Goal: Task Accomplishment & Management: Use online tool/utility

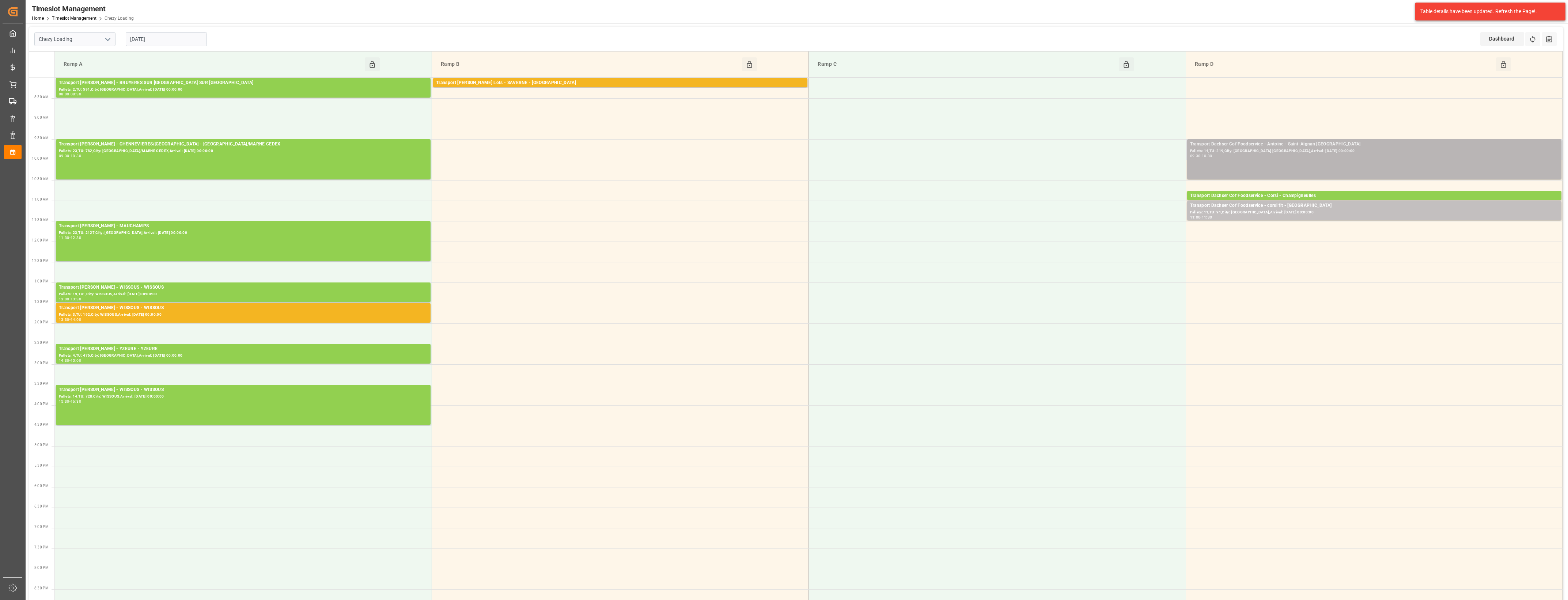
click at [1311, 161] on div "Transport Dachser Cof Foodservice - Antoine - Saint-Aignan [GEOGRAPHIC_DATA]: 1…" at bounding box center [1374, 159] width 368 height 37
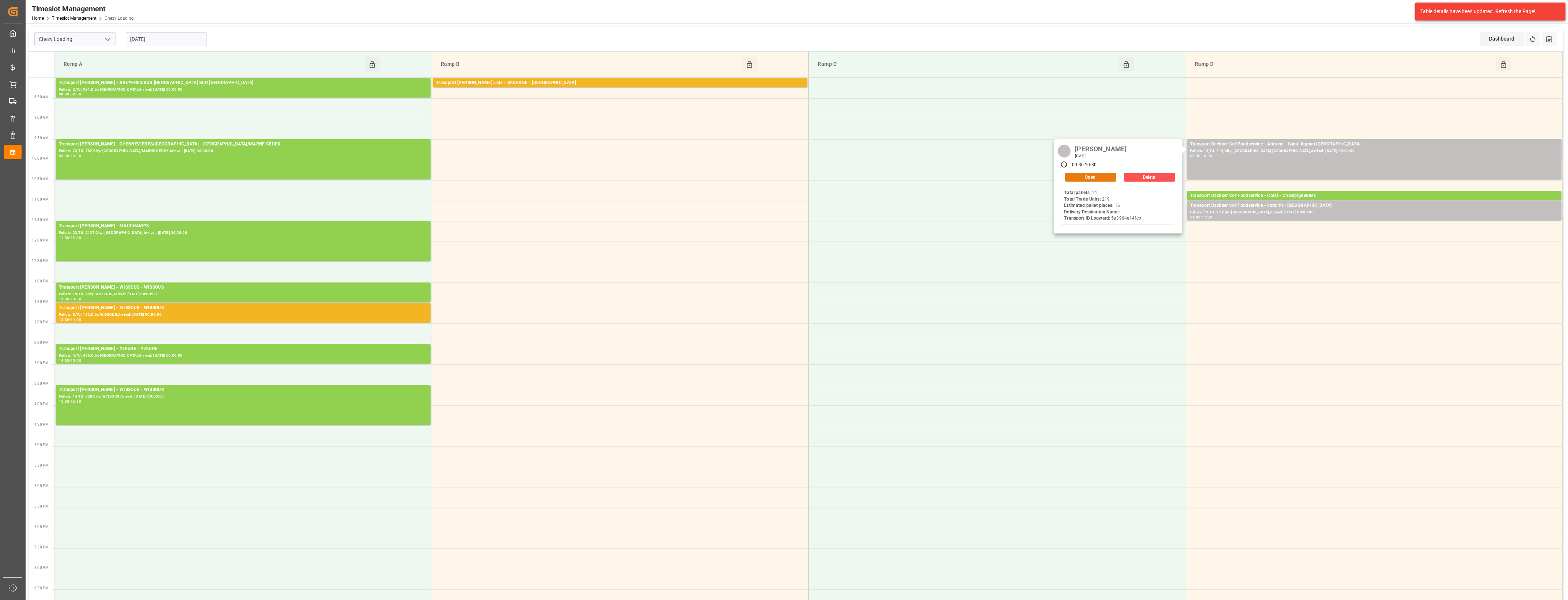
click at [1099, 175] on button "Open" at bounding box center [1091, 177] width 51 height 9
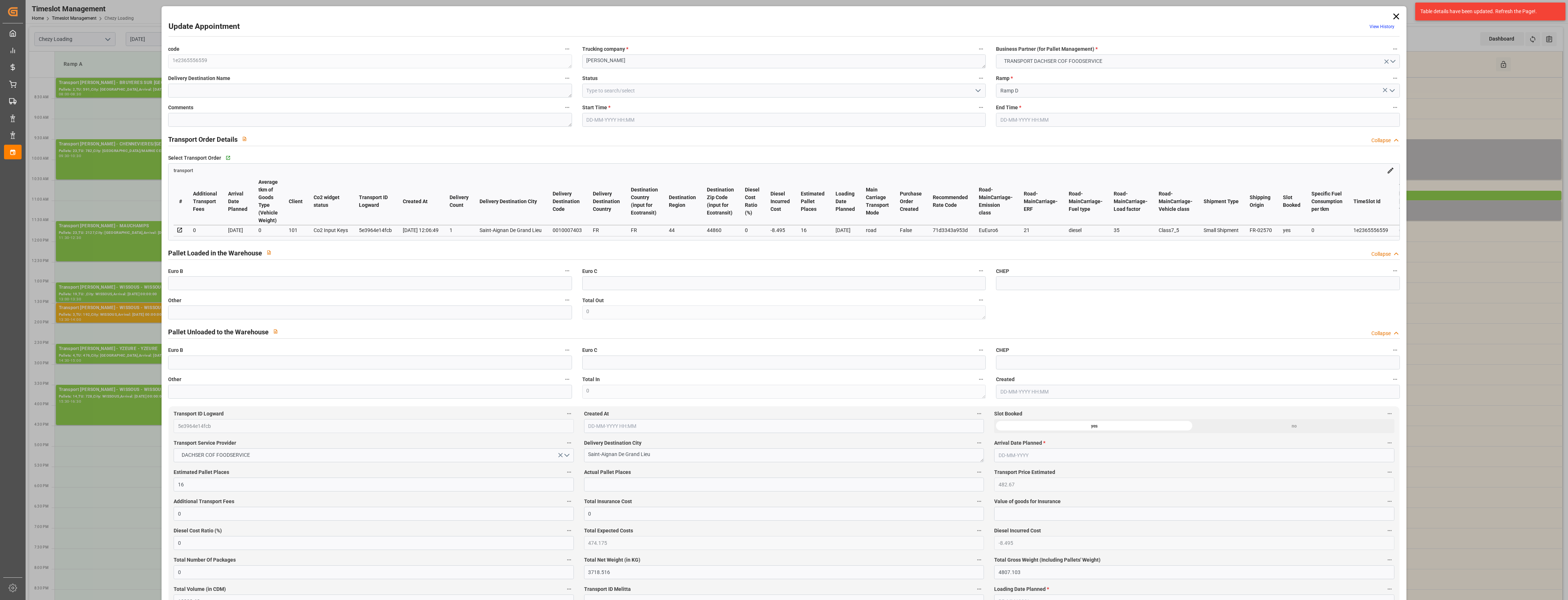
type input "16"
type input "482.67"
type input "0"
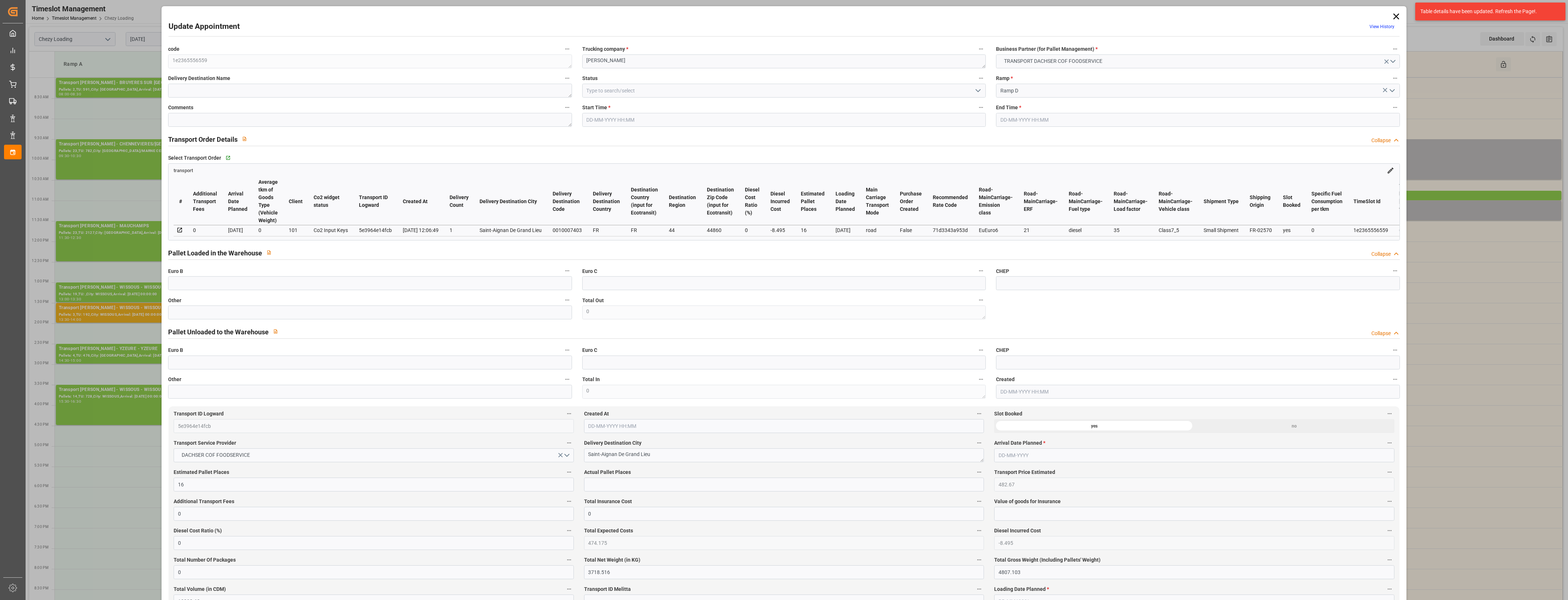
type input "474.175"
type input "-8.495"
type input "0"
type input "3718.516"
type input "4807.103"
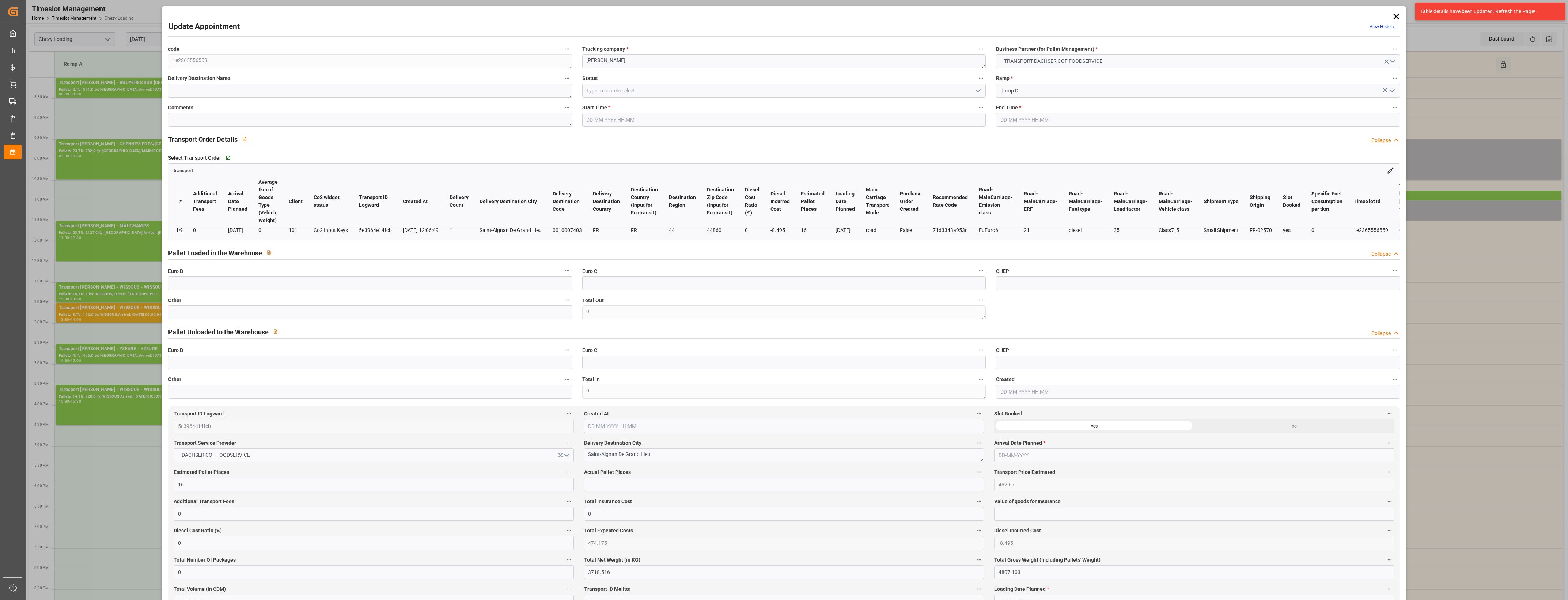
type input "13808.68"
type input "44"
type input "14"
type input "219"
type input "16"
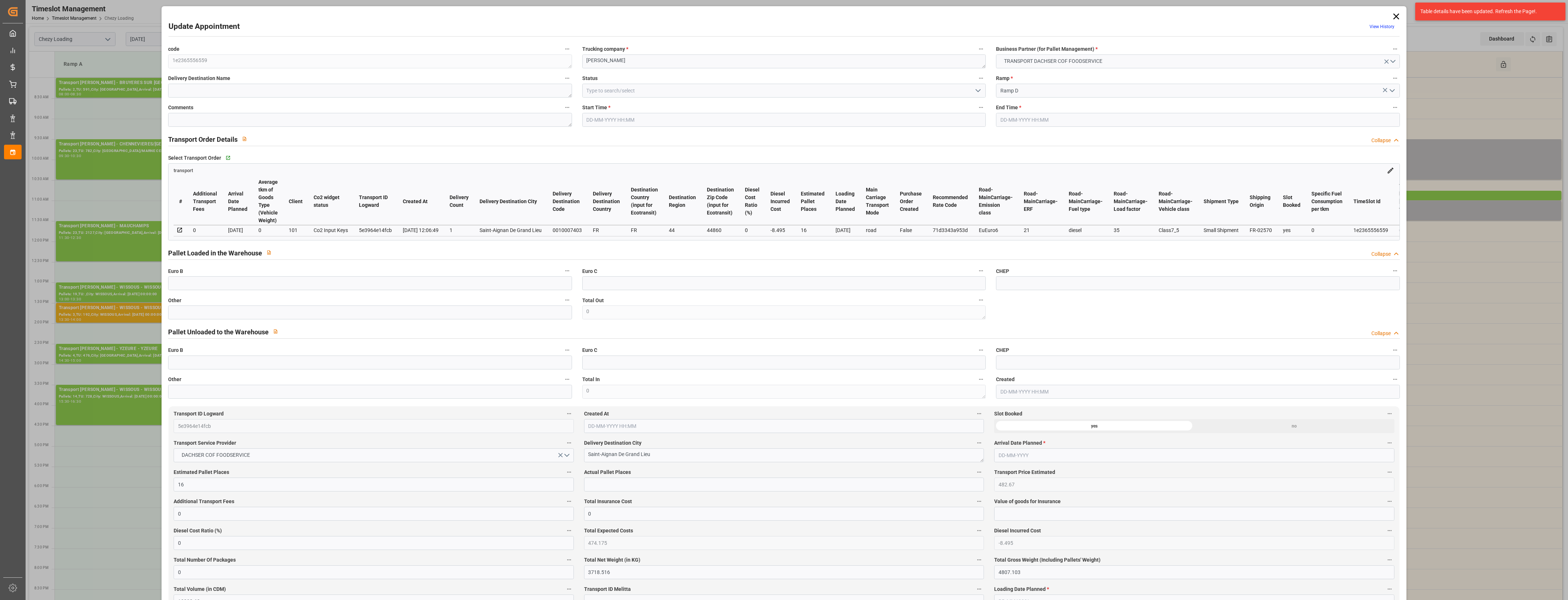
type input "101"
type input "4411.089"
type input "0"
type input "4710.8598"
type input "0"
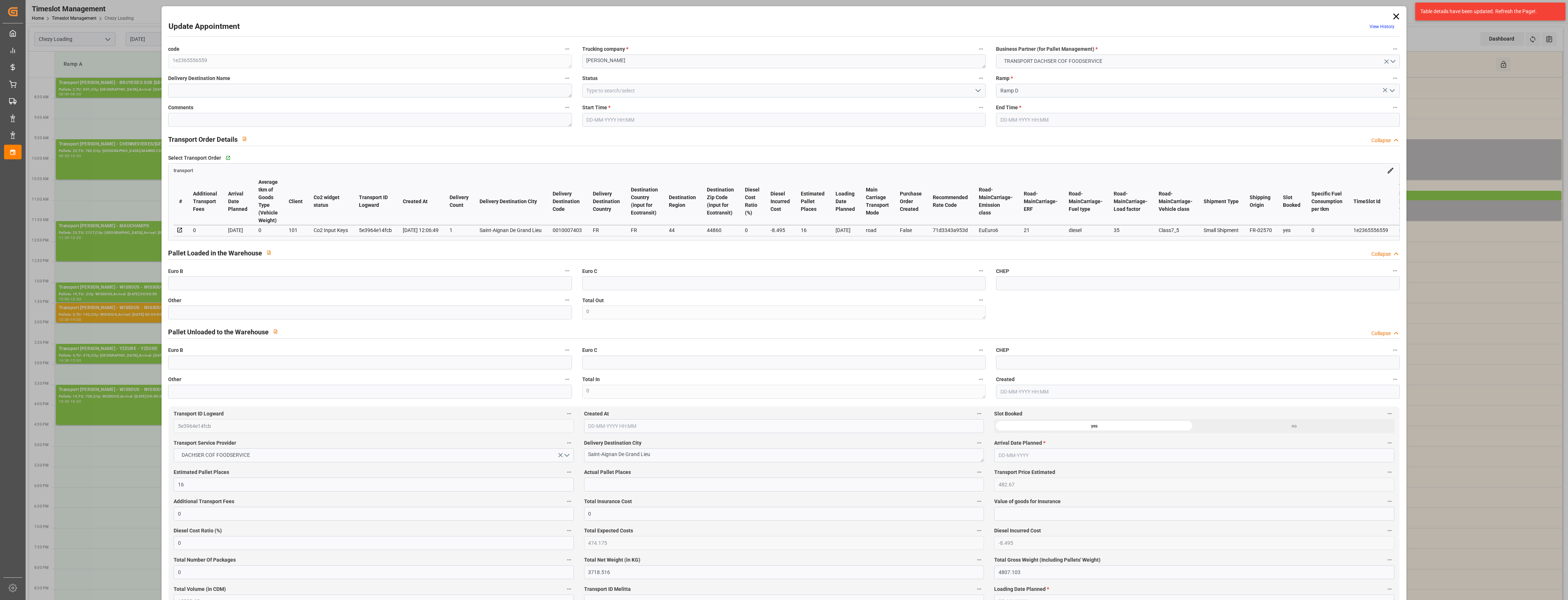
type input "0"
type input "21"
type input "35"
type input "[DATE] 09:30"
type input "[DATE] 10:30"
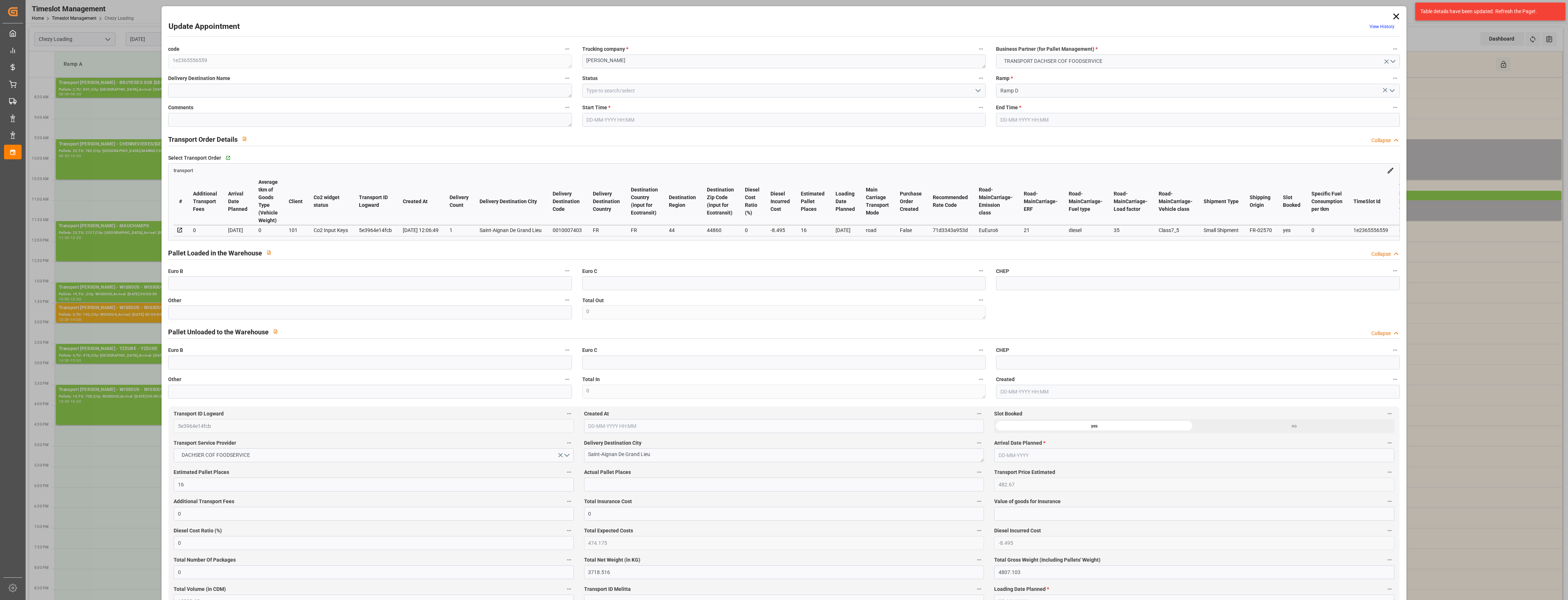
type input "[DATE] 13:05"
type input "[DATE] 12:06"
type input "[DATE]"
click at [1396, 13] on icon at bounding box center [1396, 16] width 10 height 10
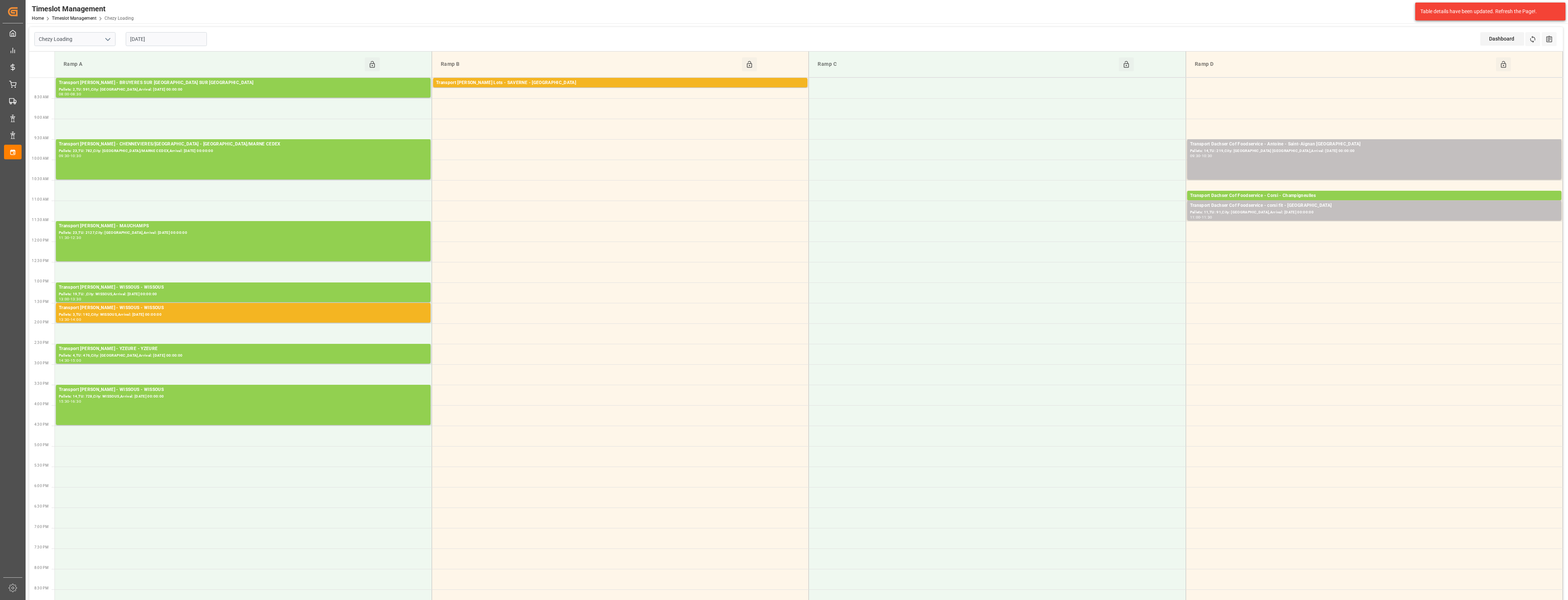
click at [178, 42] on input "[DATE]" at bounding box center [166, 39] width 81 height 14
click at [164, 96] on span "8" at bounding box center [164, 97] width 2 height 5
type input "[DATE]"
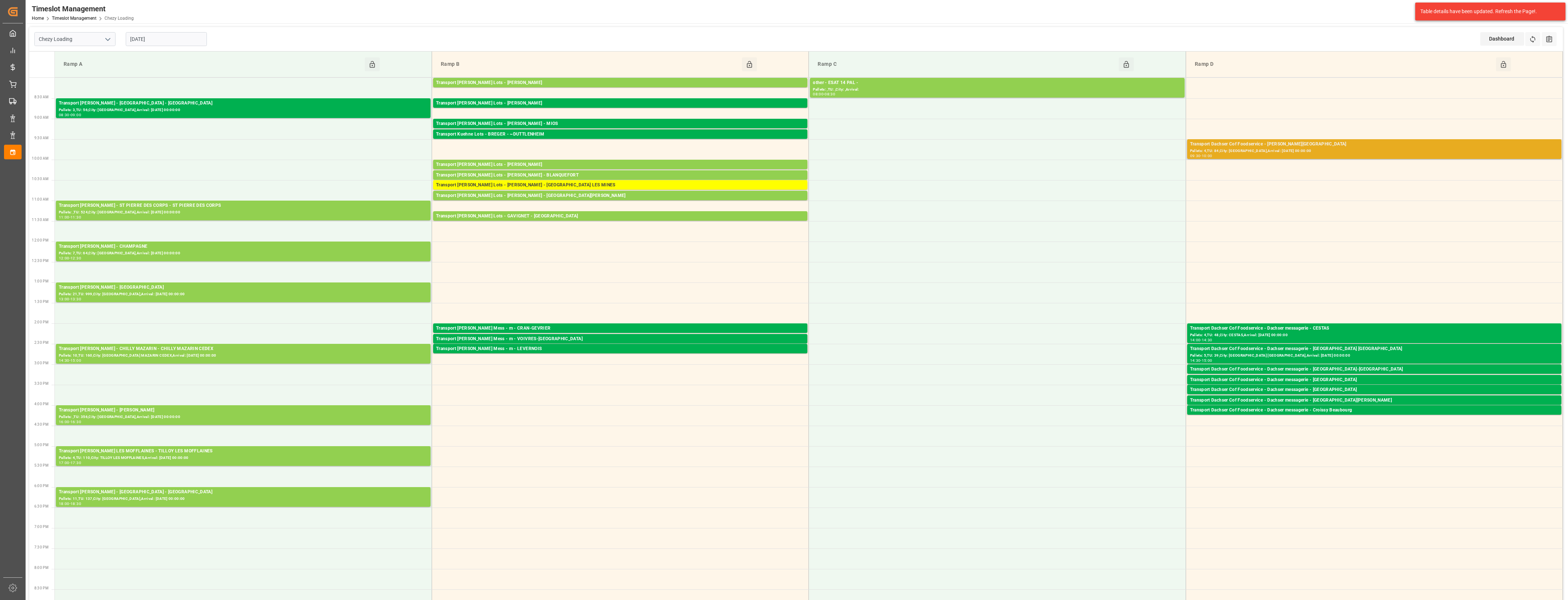
click at [1322, 150] on div "Pallets: 4,TU: 84,City: [GEOGRAPHIC_DATA],Arrival: [DATE] 00:00:00" at bounding box center [1374, 151] width 368 height 6
click at [1094, 181] on div "[PERSON_NAME] [DATE] 09:30 - 10:00 Open Delete Total pallets : 4 Total Trade Un…" at bounding box center [1118, 186] width 128 height 94
click at [1214, 148] on div "Pallets: 4,TU: 84,City: [GEOGRAPHIC_DATA],Arrival: [DATE] 00:00:00" at bounding box center [1374, 151] width 368 height 6
click at [1105, 176] on button "Open" at bounding box center [1091, 177] width 51 height 9
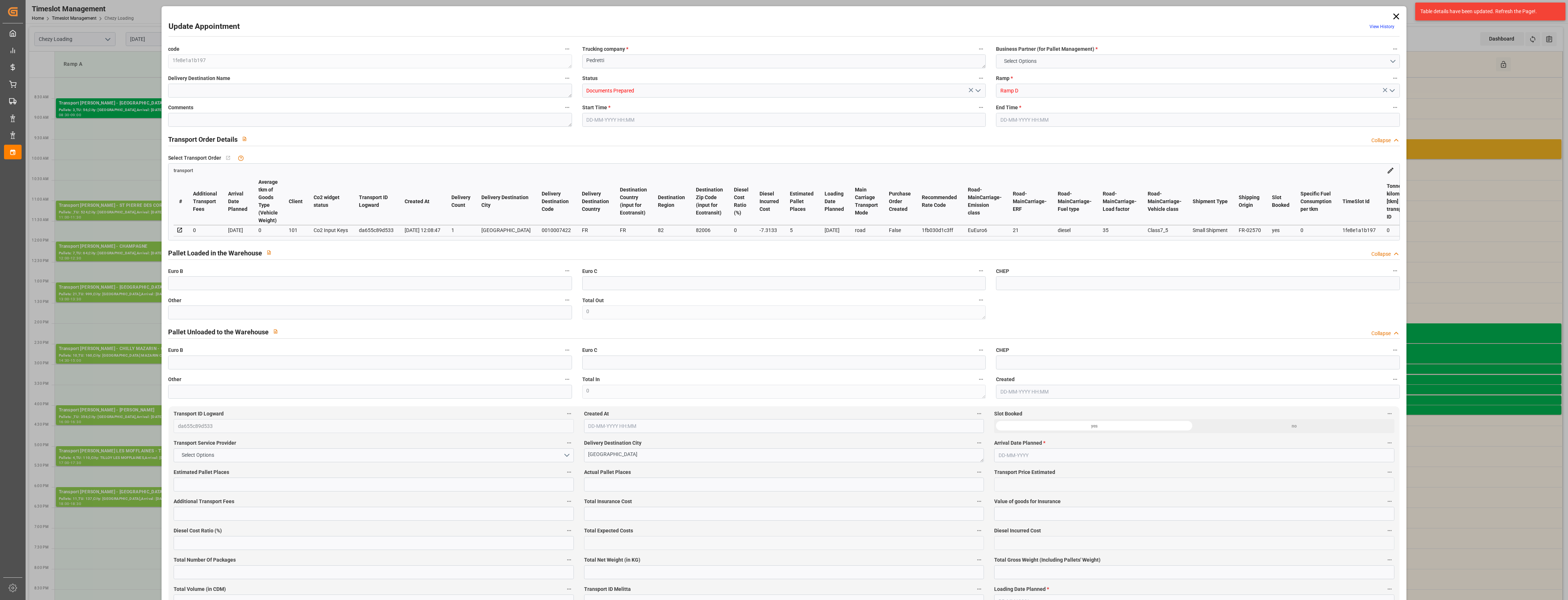
type input "5"
type input "415.53"
type input "0"
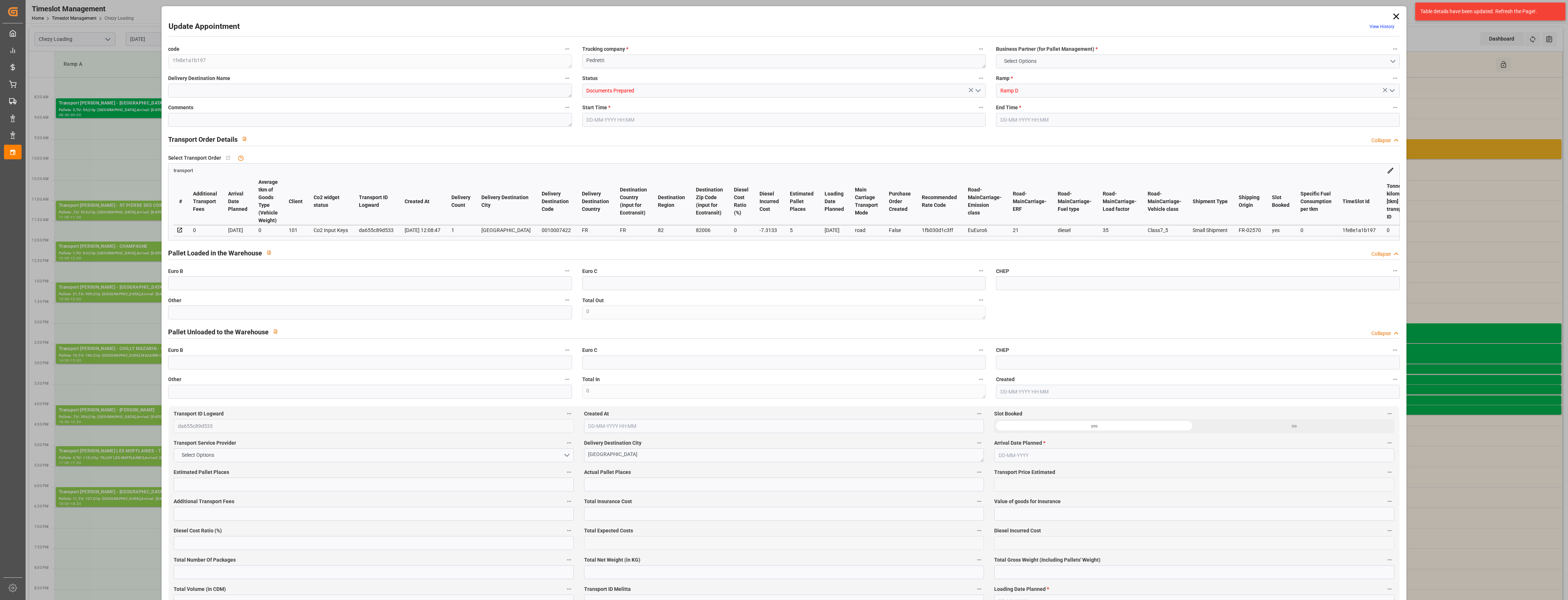
type input "408.2167"
type input "-7.3133"
type input "0"
type input "1143.624"
type input "1473.62"
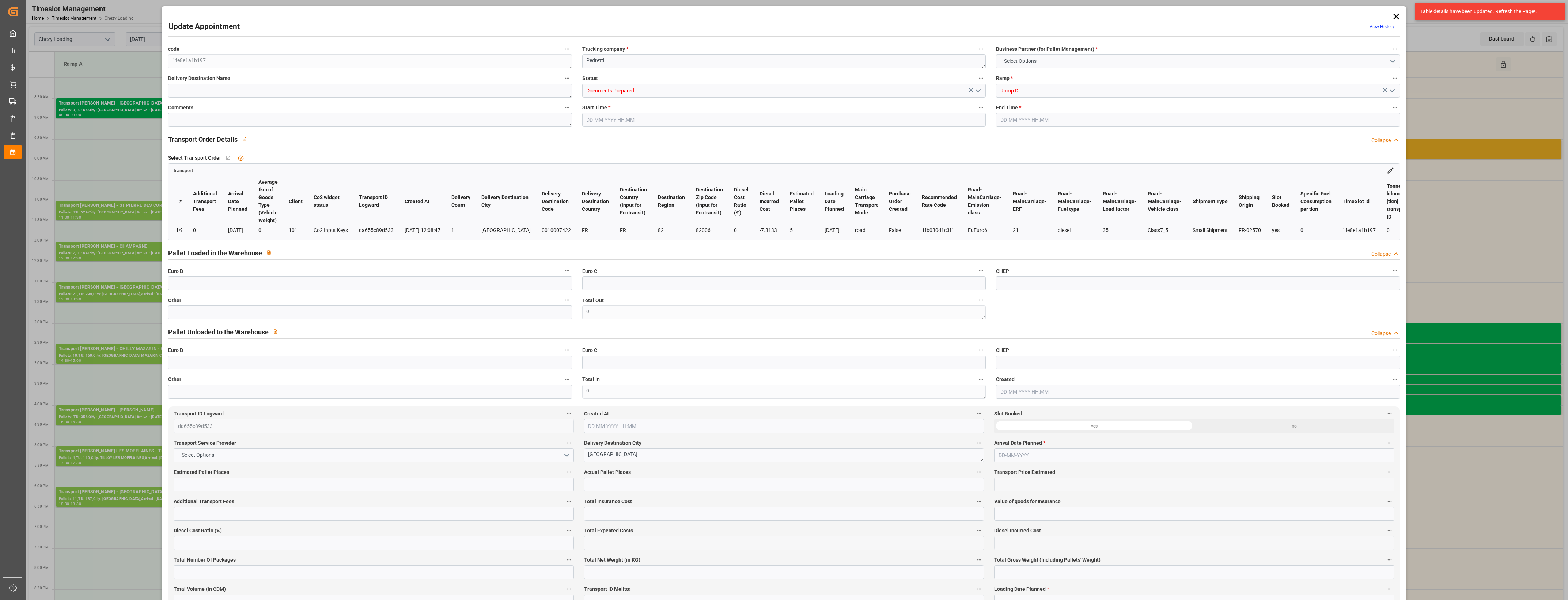
type input "4390.416"
type input "82"
type input "4"
type input "84"
type input "5"
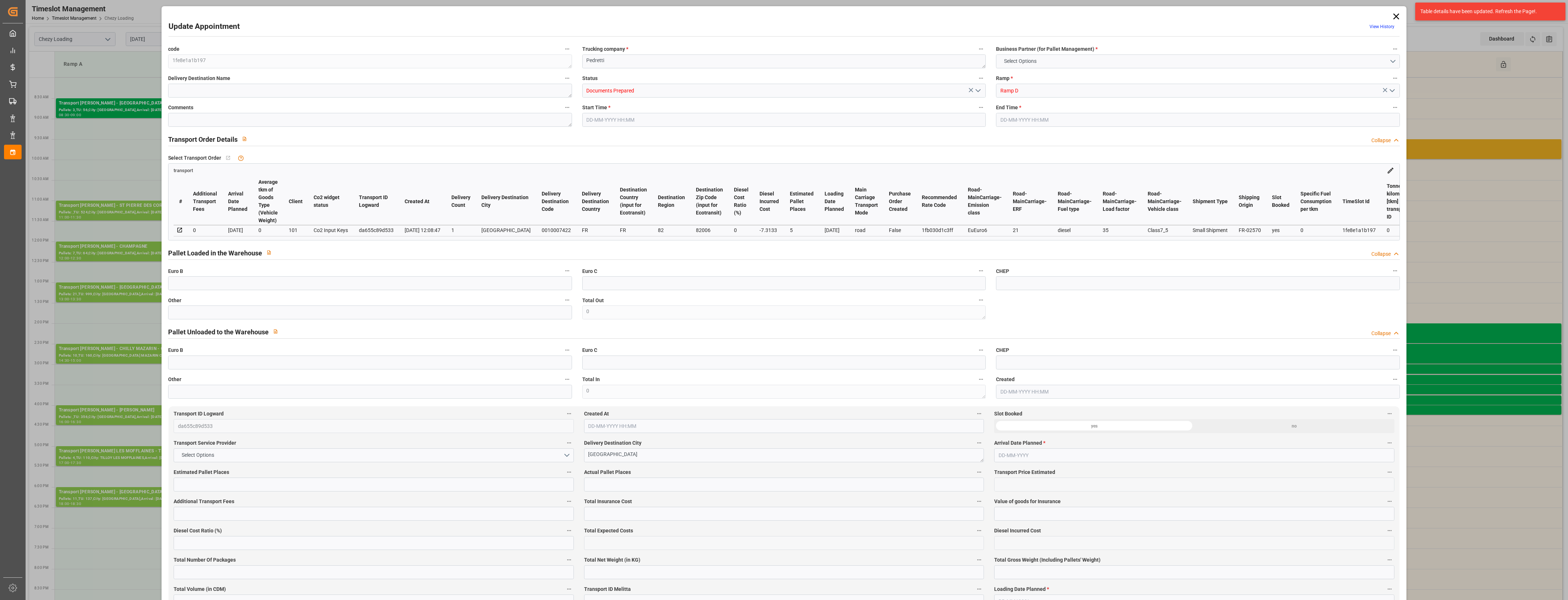
type input "101"
type input "1350.06"
type input "0"
type input "4710.8598"
type input "0"
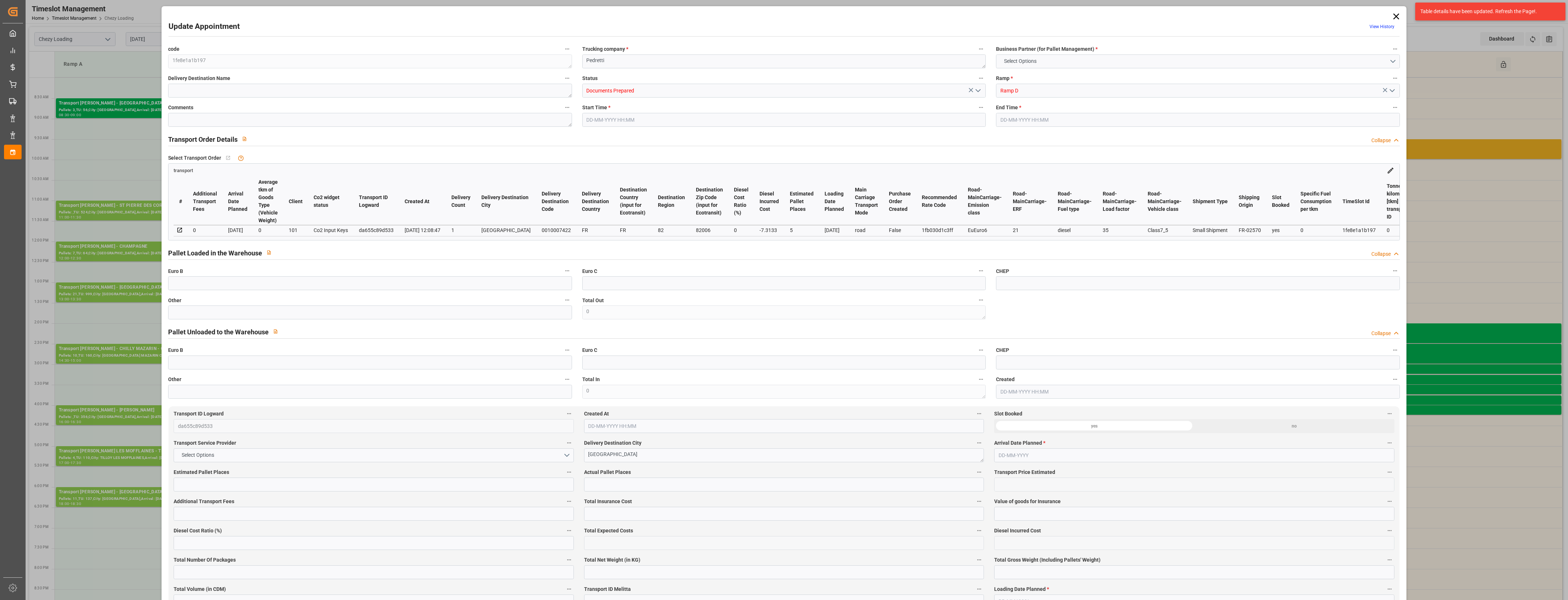
type input "0"
type input "21"
type input "35"
type input "[DATE] 09:30"
type input "[DATE] 10:00"
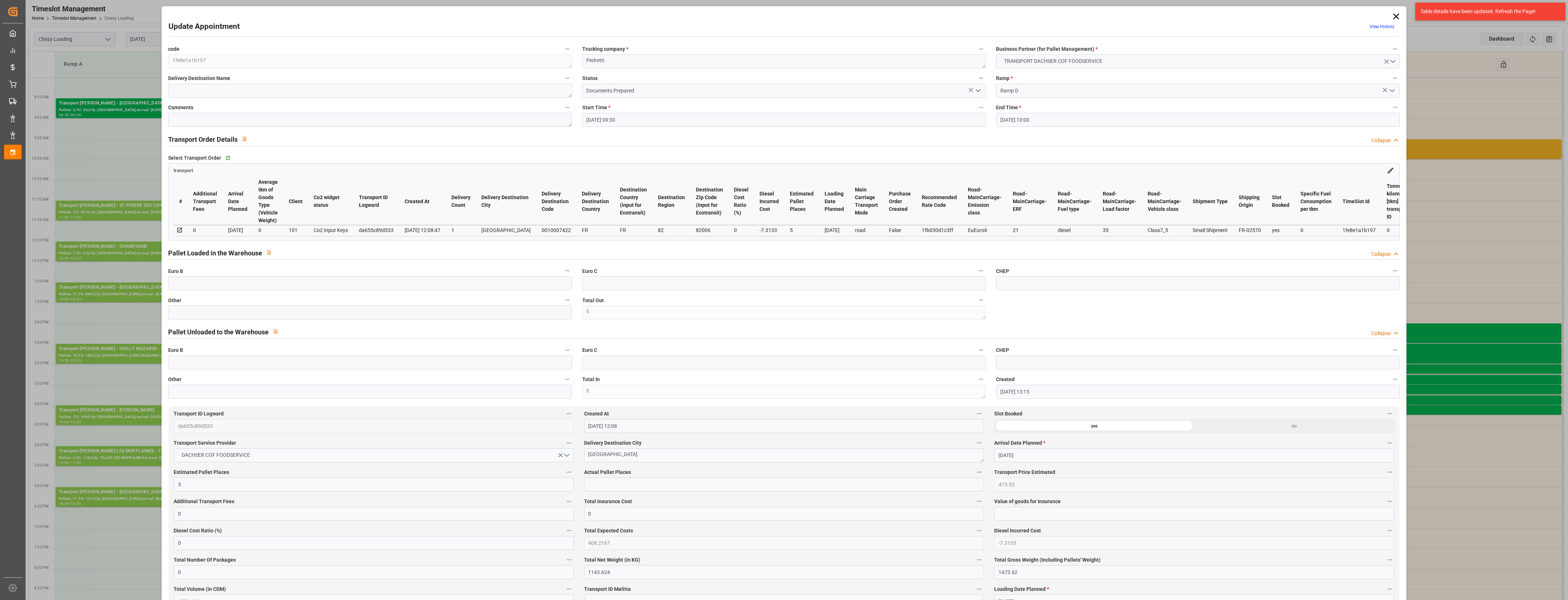
type input "[DATE] 13:15"
type input "[DATE] 12:08"
type input "[DATE]"
click at [976, 90] on icon "open menu" at bounding box center [978, 91] width 9 height 9
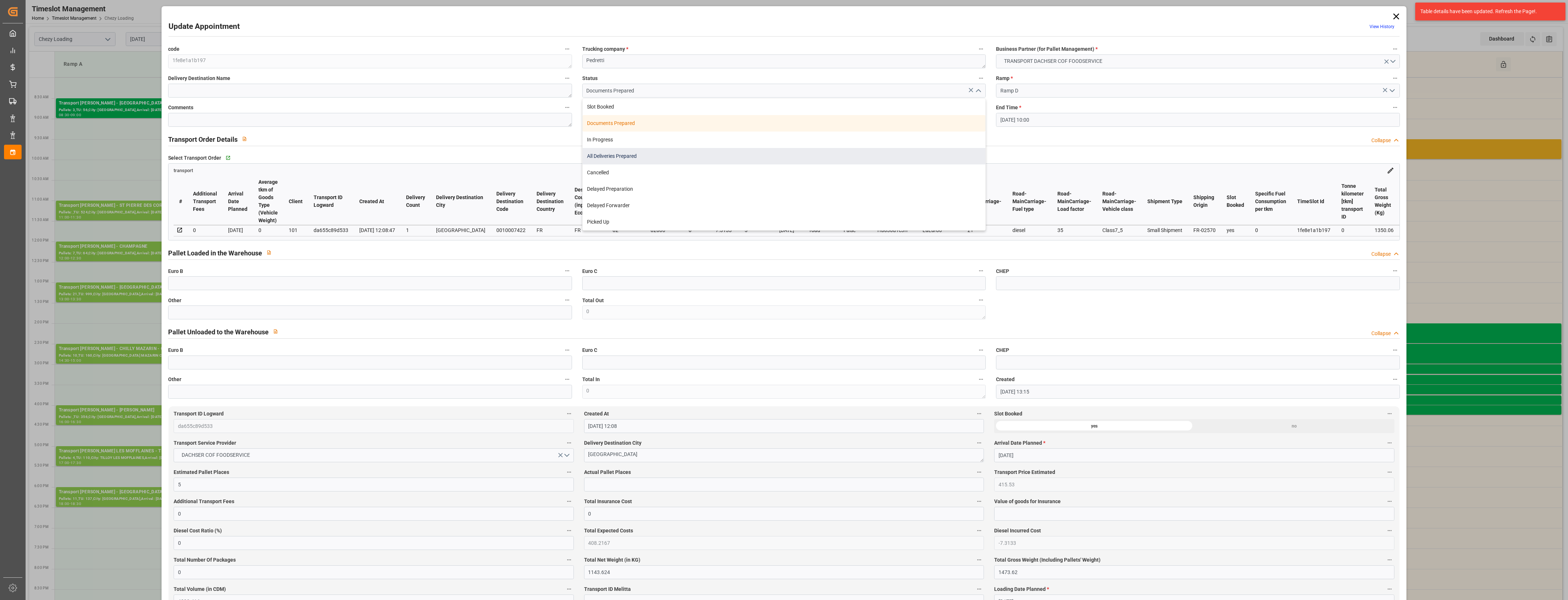
click at [627, 156] on div "All Deliveries Prepared" at bounding box center [784, 156] width 403 height 16
type input "All Deliveries Prepared"
